Goal: Task Accomplishment & Management: Use online tool/utility

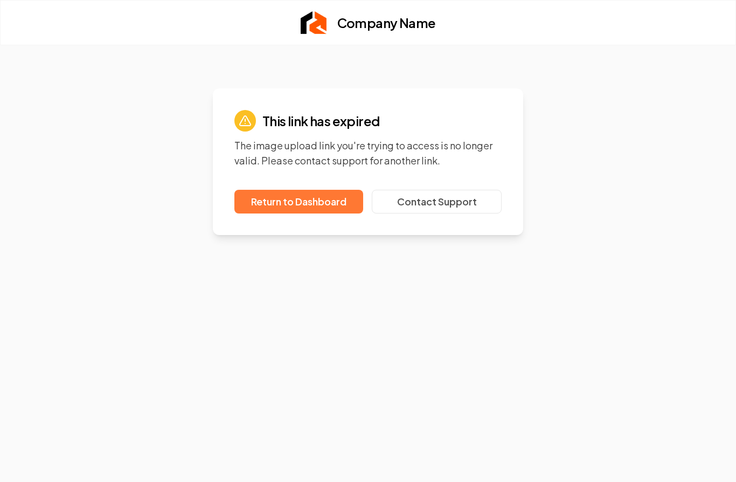
click at [308, 201] on link "Return to Dashboard" at bounding box center [298, 202] width 129 height 24
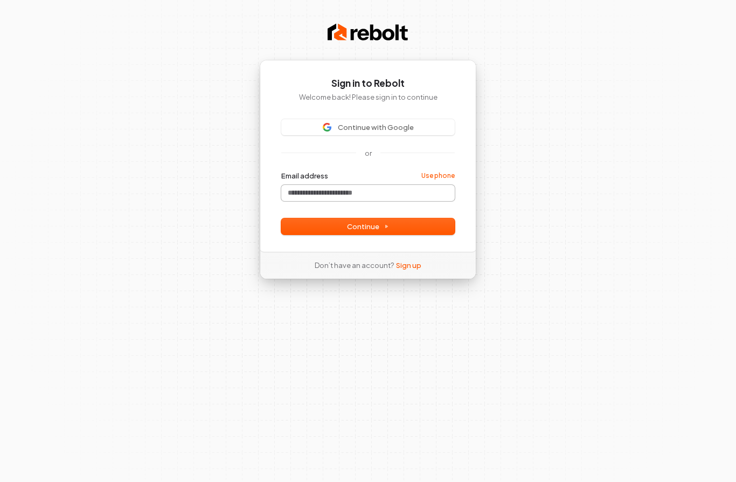
click at [327, 196] on input "Email address" at bounding box center [368, 193] width 174 height 16
click at [410, 128] on span "Continue with Google" at bounding box center [376, 127] width 76 height 10
